Goal: Task Accomplishment & Management: Use online tool/utility

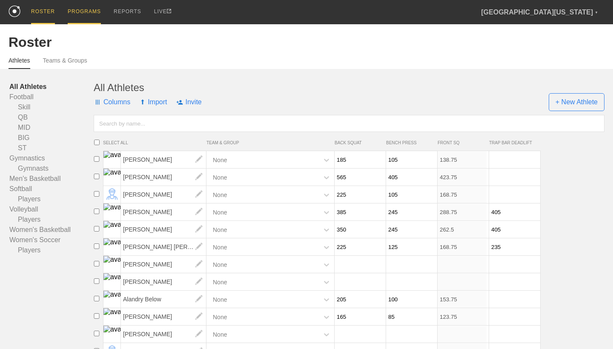
click at [96, 15] on div "PROGRAMS" at bounding box center [84, 12] width 33 height 24
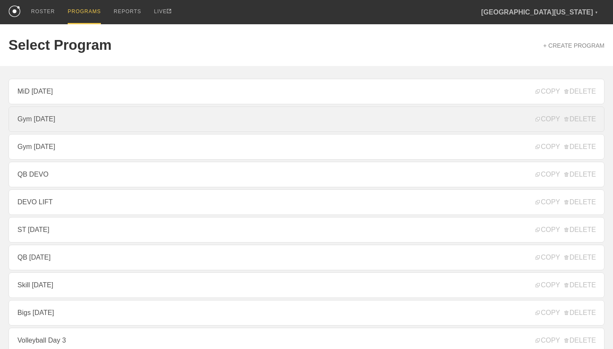
click at [105, 115] on link "Gym [DATE]" at bounding box center [307, 119] width 596 height 26
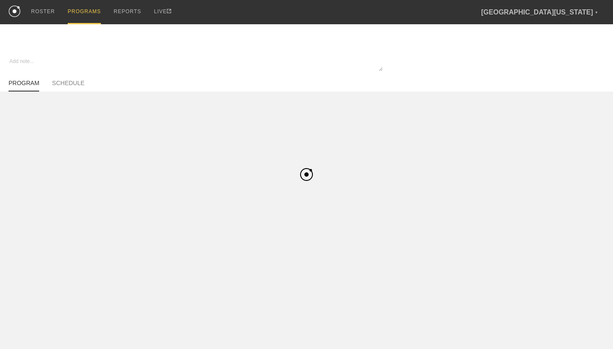
type textarea "x"
type input "Gym [DATE]"
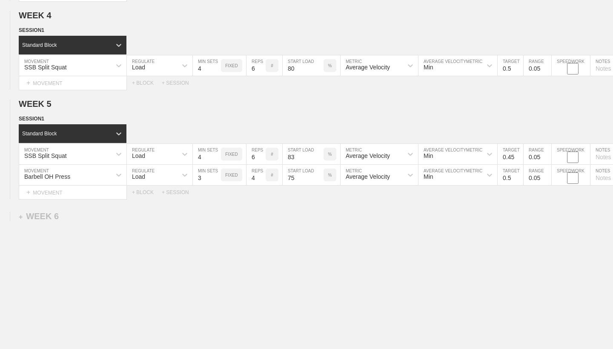
scroll to position [356, 0]
click at [54, 217] on div "+ WEEK 6" at bounding box center [39, 216] width 40 height 10
click at [48, 224] on div "+ SESSION 1" at bounding box center [35, 225] width 33 height 8
click at [58, 243] on div "+ BLOCK" at bounding box center [72, 241] width 107 height 14
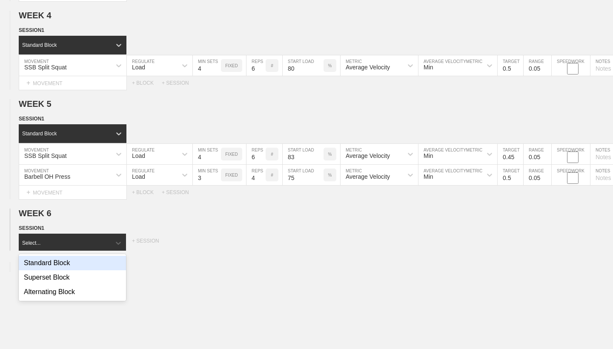
click at [65, 261] on div "Standard Block" at bounding box center [72, 263] width 107 height 14
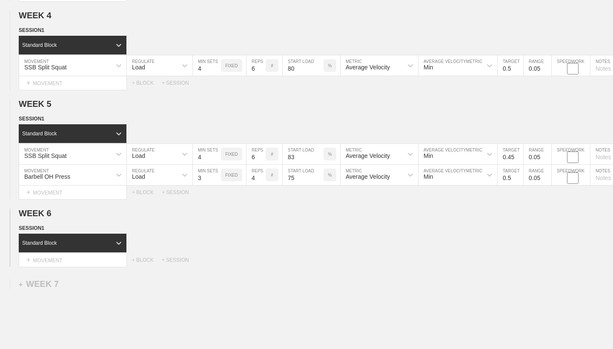
click at [65, 261] on div "+ MOVEMENT" at bounding box center [73, 260] width 108 height 14
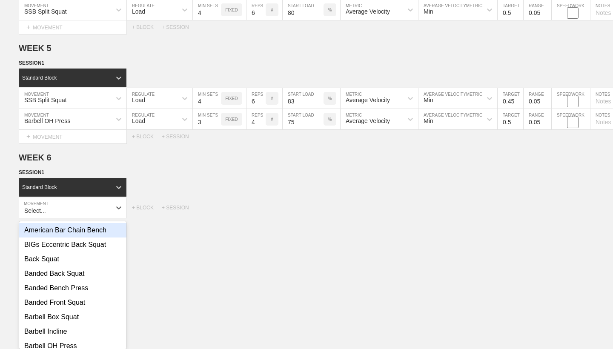
scroll to position [415, 0]
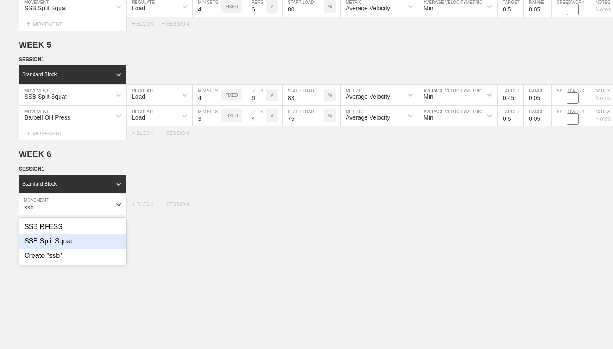
click at [68, 244] on div "SSB Split Squat" at bounding box center [72, 241] width 107 height 14
type input "ssb"
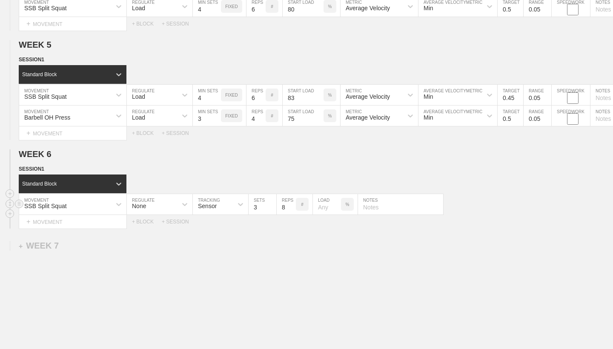
click at [171, 205] on div "None" at bounding box center [152, 204] width 50 height 14
click at [165, 240] on div "Load" at bounding box center [160, 241] width 66 height 14
click at [210, 210] on input "3" at bounding box center [207, 204] width 28 height 20
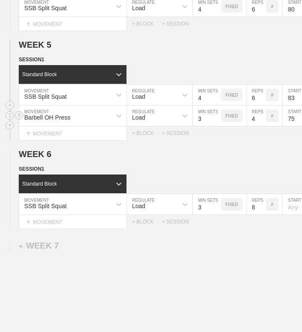
type textarea "x"
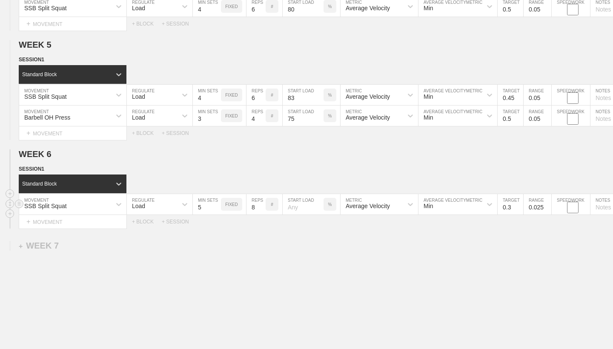
type input "5"
click at [255, 206] on input "8" at bounding box center [255, 204] width 19 height 20
type input "2"
click at [294, 206] on input "number" at bounding box center [302, 204] width 41 height 20
type input "85"
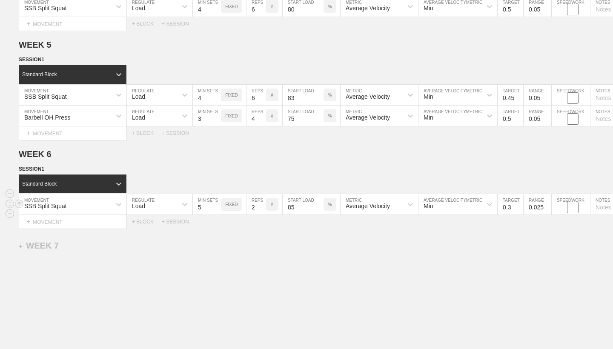
click at [513, 207] on input "0.3" at bounding box center [510, 204] width 26 height 20
type input "0.45"
click at [542, 206] on input "0.025" at bounding box center [537, 204] width 28 height 20
type input "0.05"
click at [513, 237] on div "WEEK 1 DUPLICATE DELETE SESSION 1 Standard Block DUPLICATE INSERT MOVEMENT AFTE…" at bounding box center [306, 28] width 613 height 702
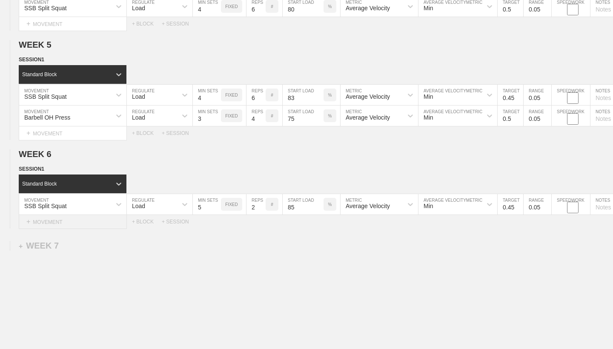
click at [68, 225] on div "+ MOVEMENT" at bounding box center [73, 222] width 108 height 14
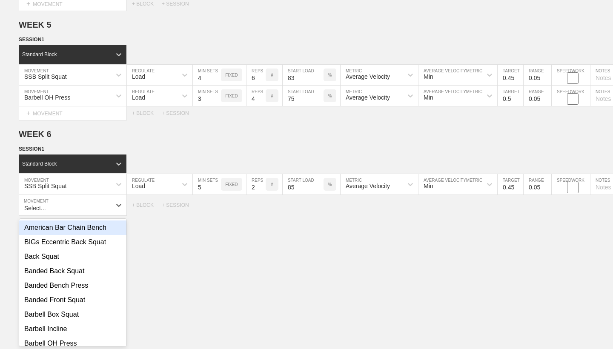
scroll to position [436, 0]
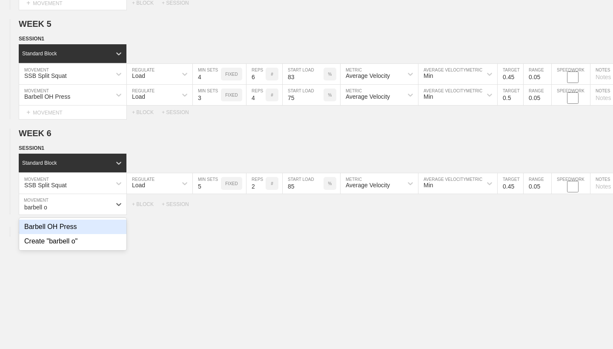
click at [74, 225] on div "Barbell OH Press" at bounding box center [72, 227] width 107 height 14
type input "barbell o"
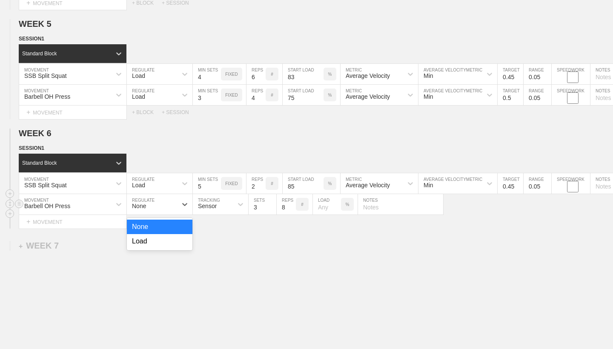
click at [154, 203] on div "None" at bounding box center [152, 204] width 50 height 14
click at [157, 247] on div "Load" at bounding box center [160, 241] width 66 height 14
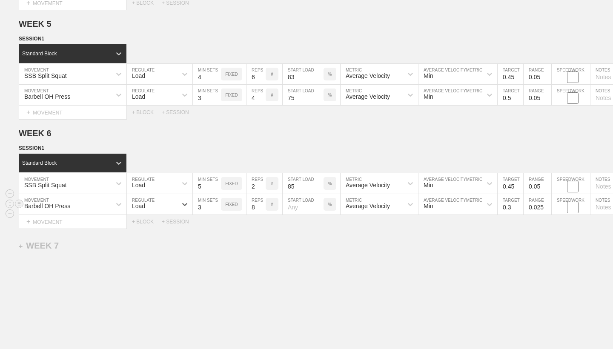
click at [258, 207] on input "8" at bounding box center [255, 204] width 19 height 20
type input "3"
click at [301, 207] on input "number" at bounding box center [302, 204] width 41 height 20
type input "80"
click at [358, 254] on div "WEEK 1 DUPLICATE DELETE SESSION 1 Standard Block DUPLICATE INSERT MOVEMENT AFTE…" at bounding box center [306, 17] width 613 height 722
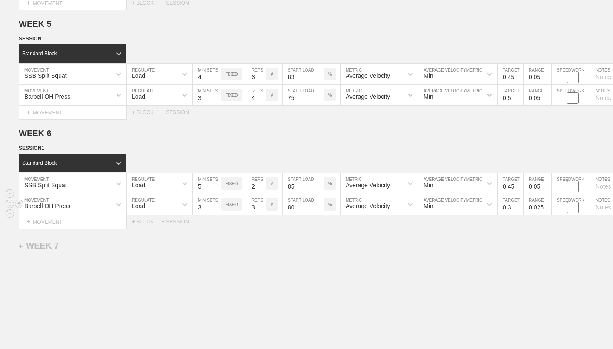
click at [514, 207] on input "0.3" at bounding box center [510, 204] width 26 height 20
type input "0.5"
click at [542, 207] on input "0.025" at bounding box center [537, 204] width 28 height 20
type input "0.05"
click at [507, 248] on div "WEEK 1 DUPLICATE DELETE SESSION 1 Standard Block DUPLICATE INSERT MOVEMENT AFTE…" at bounding box center [306, 17] width 613 height 722
